Goal: Check status: Check status

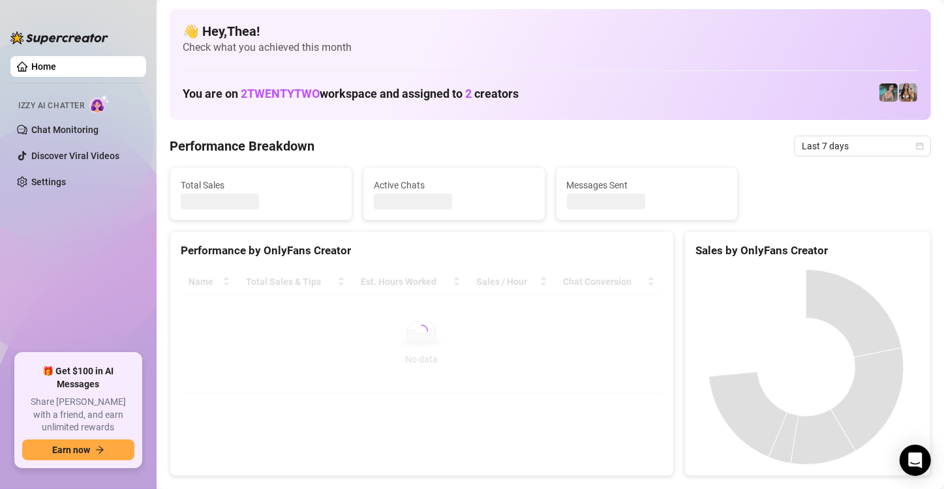
scroll to position [65, 0]
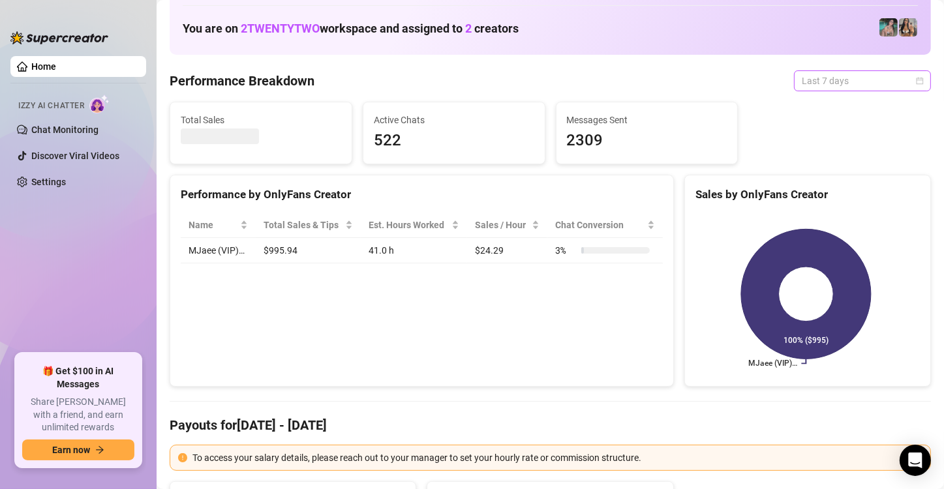
click at [857, 79] on span "Last 7 days" at bounding box center [862, 81] width 121 height 20
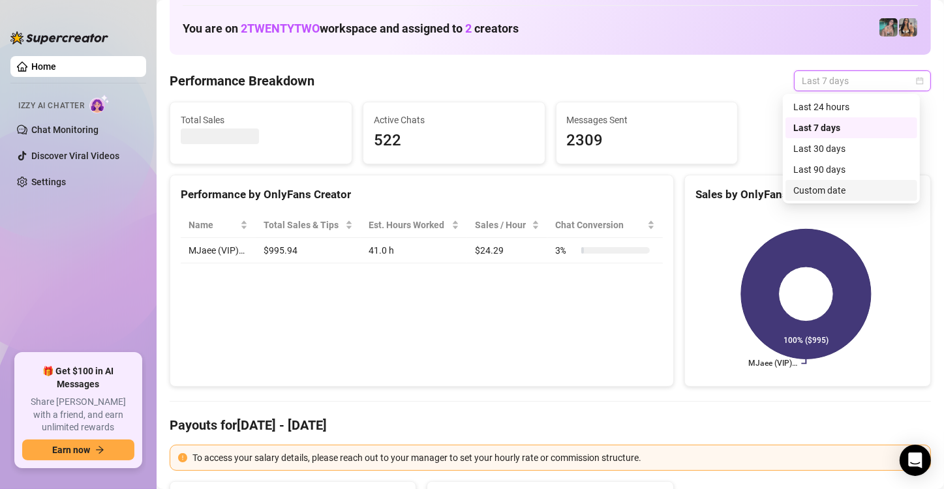
click at [841, 193] on div "Custom date" at bounding box center [852, 190] width 116 height 14
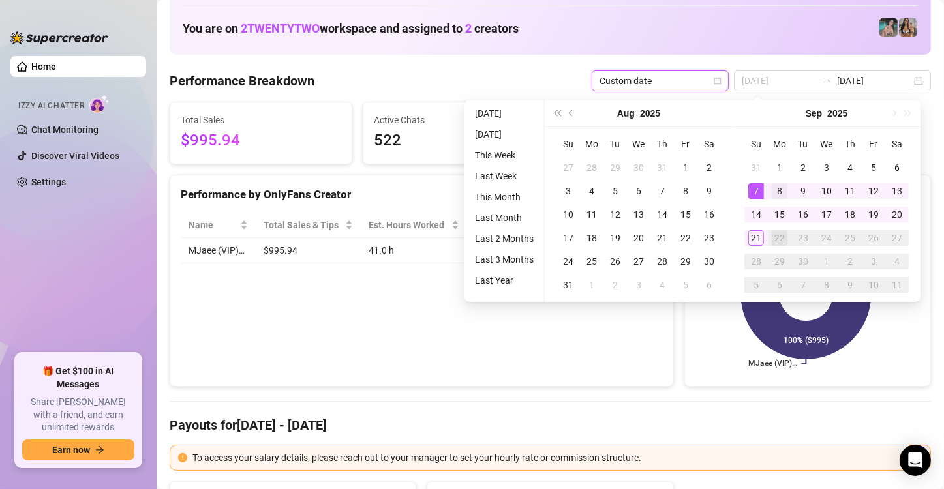
type input "[DATE]"
click at [772, 190] on div "8" at bounding box center [780, 191] width 16 height 16
type input "[DATE]"
click at [758, 241] on div "21" at bounding box center [757, 238] width 16 height 16
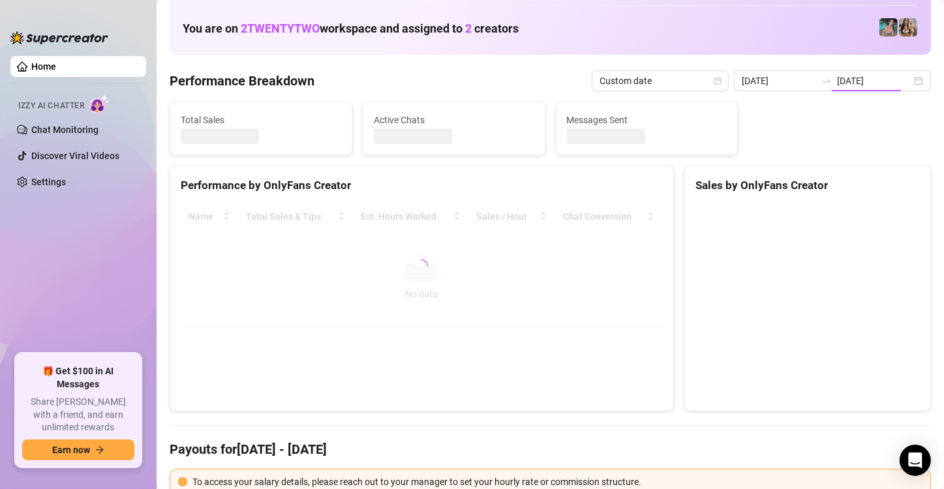
type input "[DATE]"
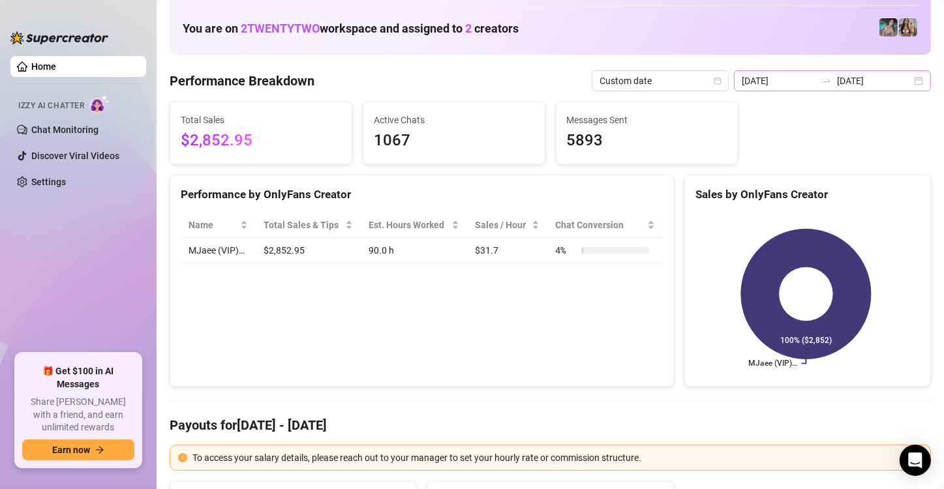
click at [910, 78] on div "[DATE] [DATE]" at bounding box center [832, 80] width 197 height 21
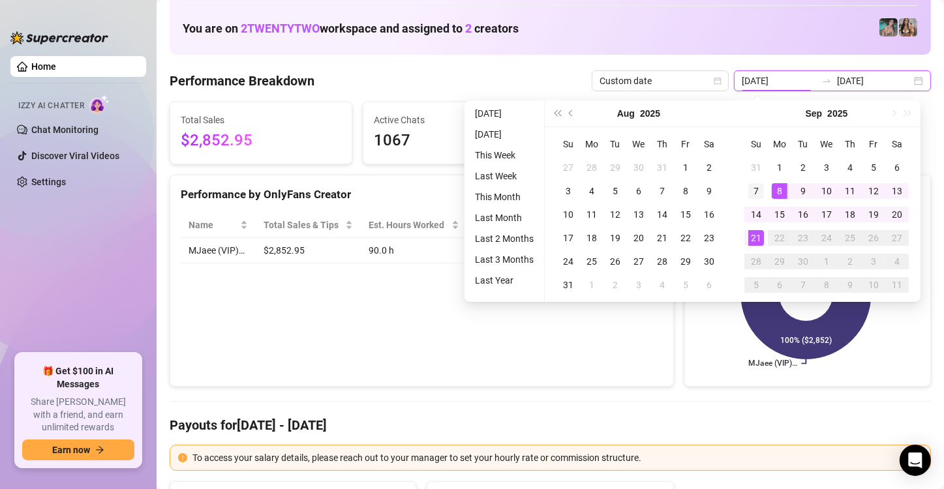
type input "[DATE]"
click at [753, 186] on div "7" at bounding box center [757, 191] width 16 height 16
type input "[DATE]"
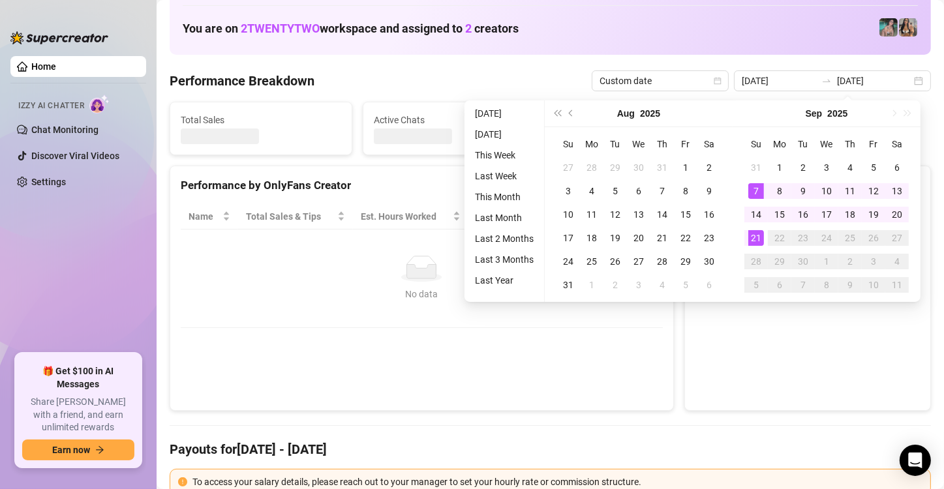
type input "[DATE]"
